Goal: Transaction & Acquisition: Purchase product/service

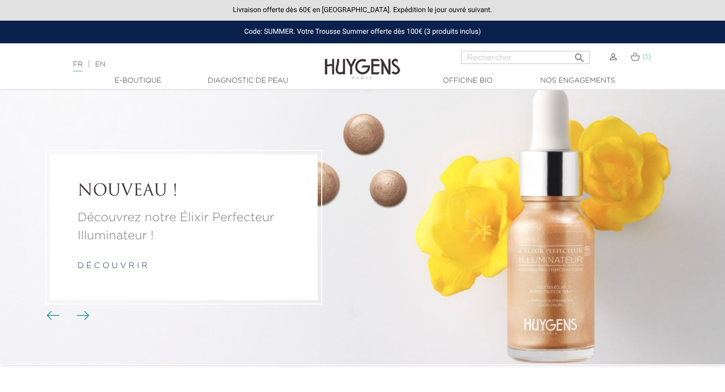
click at [631, 57] on img at bounding box center [635, 56] width 10 height 9
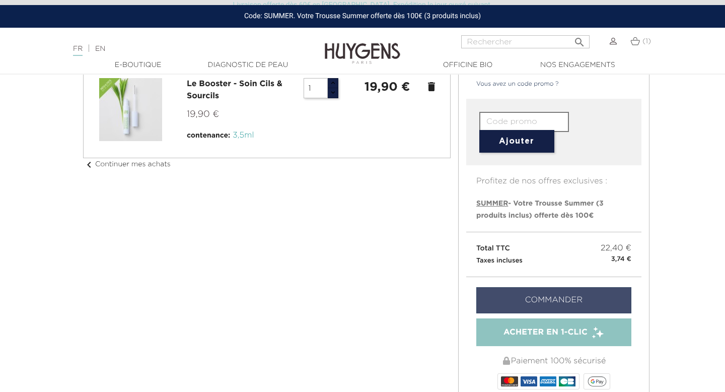
scroll to position [93, 0]
click at [539, 306] on link "Commander" at bounding box center [553, 301] width 155 height 26
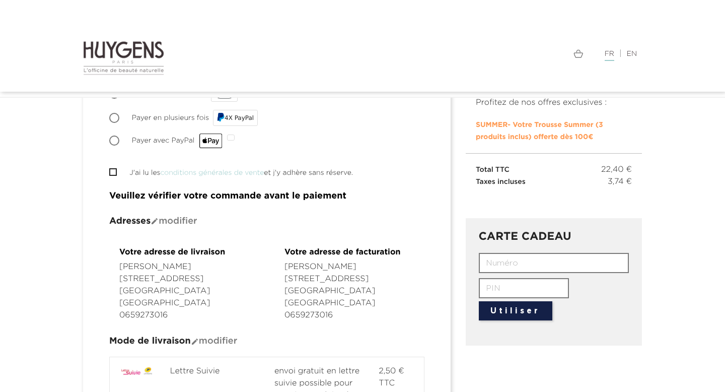
scroll to position [42, 0]
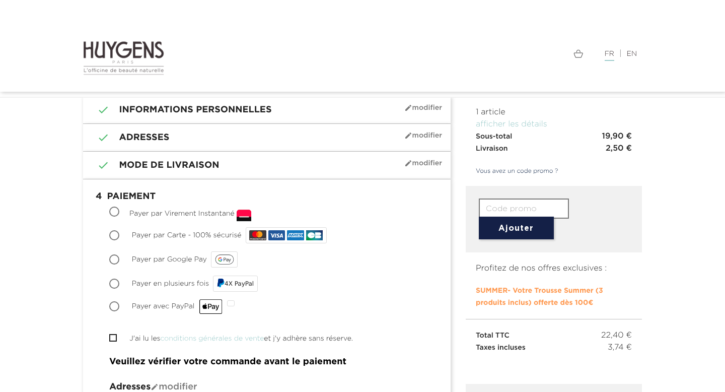
click at [336, 125] on section " 2 Adresses mode_edit Modifier L'adresse sélectionnée sera utilisée à la fois …" at bounding box center [267, 138] width 368 height 28
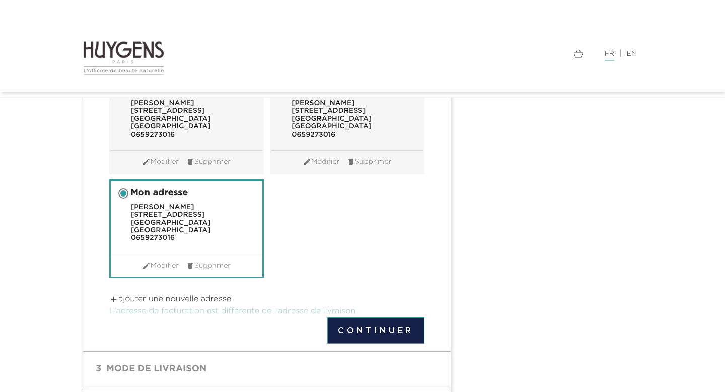
scroll to position [222, 0]
